Goal: Transaction & Acquisition: Purchase product/service

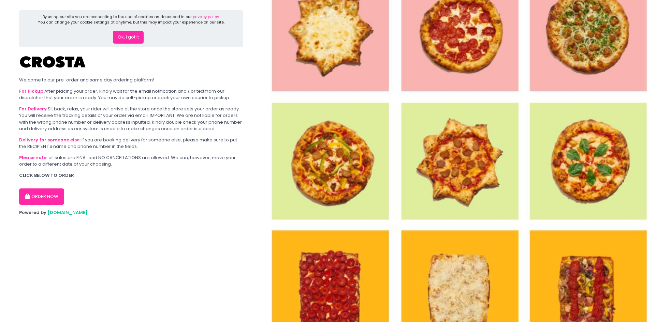
click at [46, 199] on button "ORDER NOW" at bounding box center [41, 197] width 45 height 16
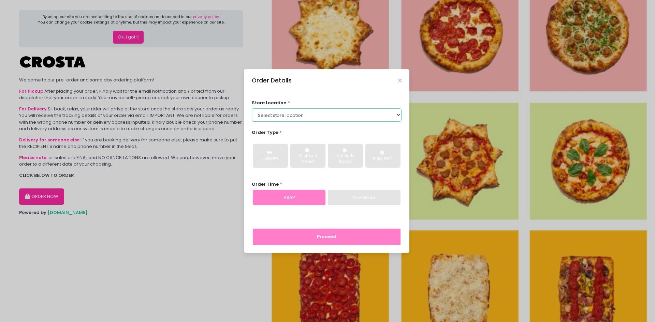
click at [400, 116] on select "Select store location Crosta Pizza - [PERSON_NAME] Crosta Pizza - [GEOGRAPHIC_D…" at bounding box center [327, 115] width 150 height 13
select select "5fabb2e53664a8677beaeb89"
click at [252, 109] on select "Select store location Crosta Pizza - [PERSON_NAME] Crosta Pizza - [GEOGRAPHIC_D…" at bounding box center [327, 115] width 150 height 13
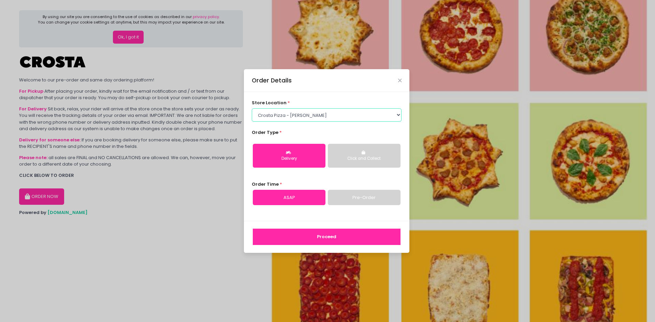
click at [399, 116] on select "Select store location Crosta Pizza - [PERSON_NAME] Crosta Pizza - [GEOGRAPHIC_D…" at bounding box center [327, 115] width 150 height 13
click at [252, 109] on select "Select store location Crosta Pizza - [PERSON_NAME] Crosta Pizza - [GEOGRAPHIC_D…" at bounding box center [327, 115] width 150 height 13
click at [354, 162] on button "Click and Collect" at bounding box center [364, 156] width 73 height 24
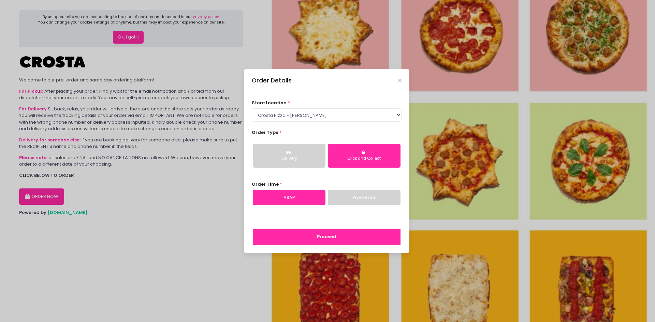
click at [298, 154] on button "Delivery" at bounding box center [289, 156] width 73 height 24
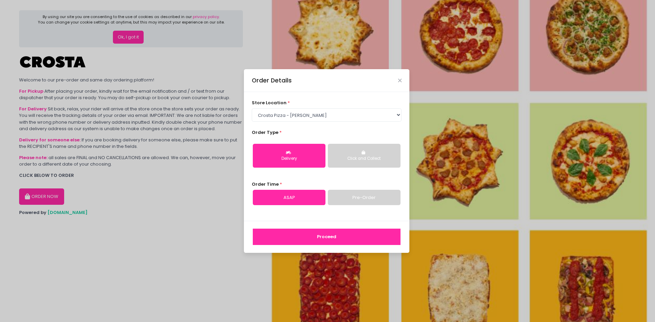
click at [343, 233] on button "Proceed" at bounding box center [327, 237] width 148 height 16
